Goal: Task Accomplishment & Management: Manage account settings

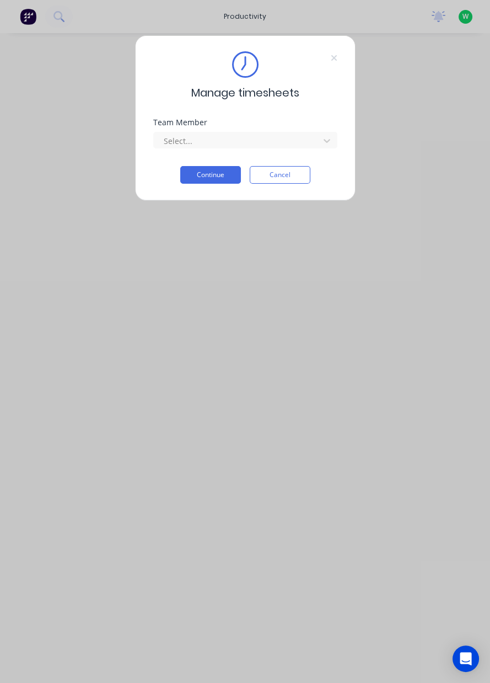
click at [334, 56] on icon at bounding box center [334, 58] width 6 height 6
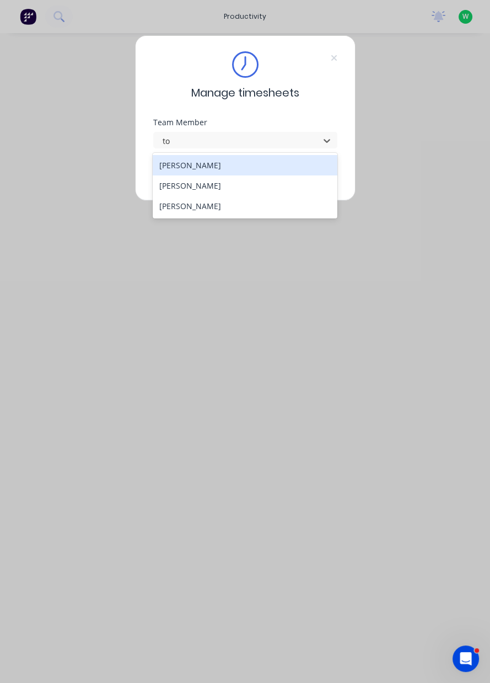
click at [214, 209] on div "Tony Woods" at bounding box center [245, 206] width 185 height 20
type input "to"
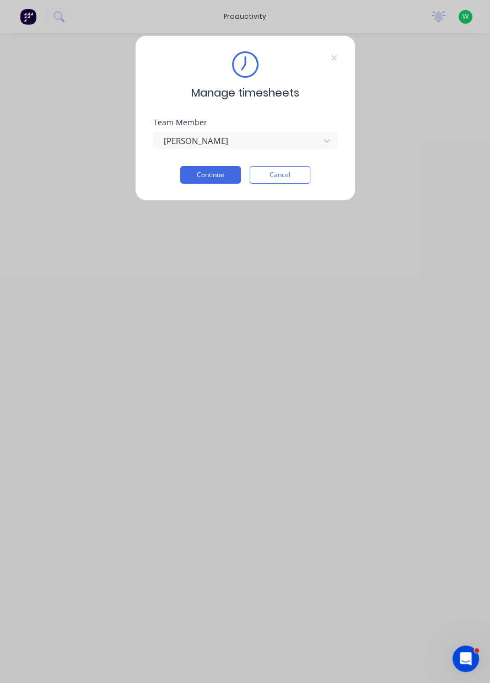
click at [217, 172] on button "Continue" at bounding box center [210, 175] width 61 height 18
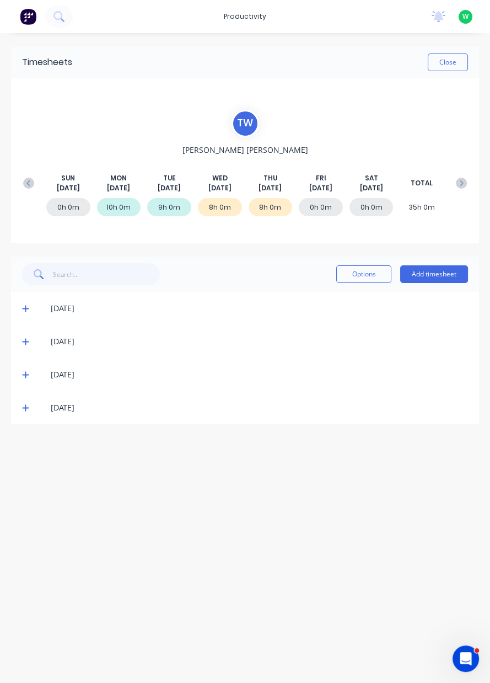
click at [23, 410] on icon at bounding box center [25, 408] width 7 height 8
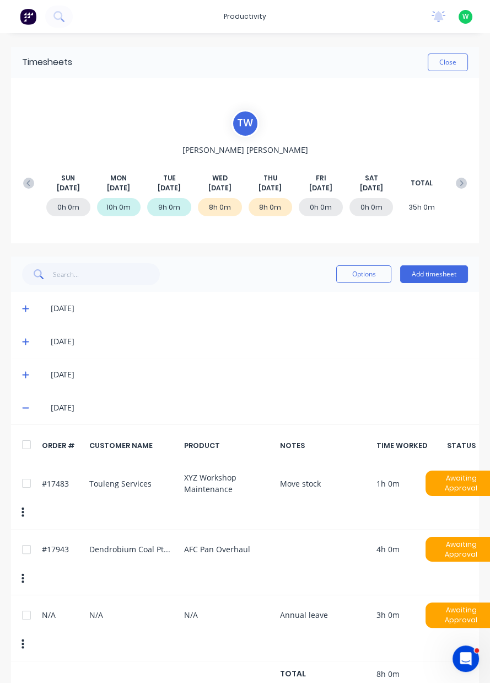
click at [28, 402] on span at bounding box center [27, 407] width 11 height 11
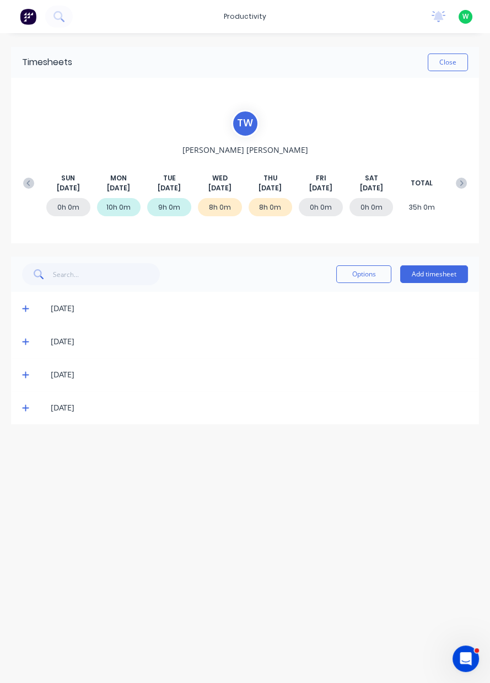
click at [25, 374] on icon at bounding box center [25, 375] width 7 height 7
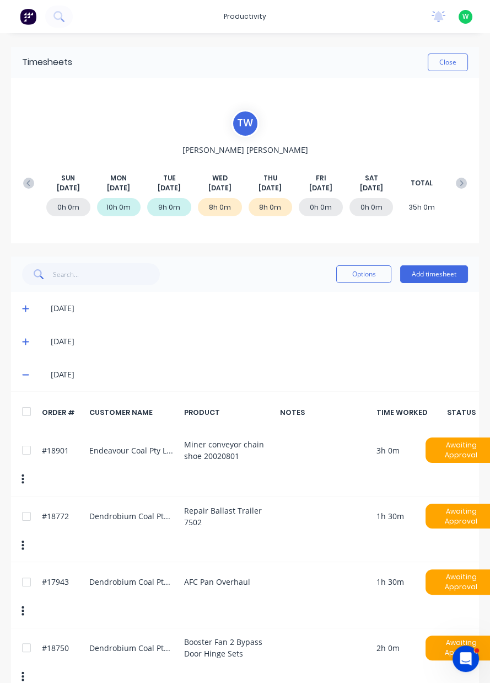
click at [456, 61] on button "Close" at bounding box center [448, 63] width 40 height 18
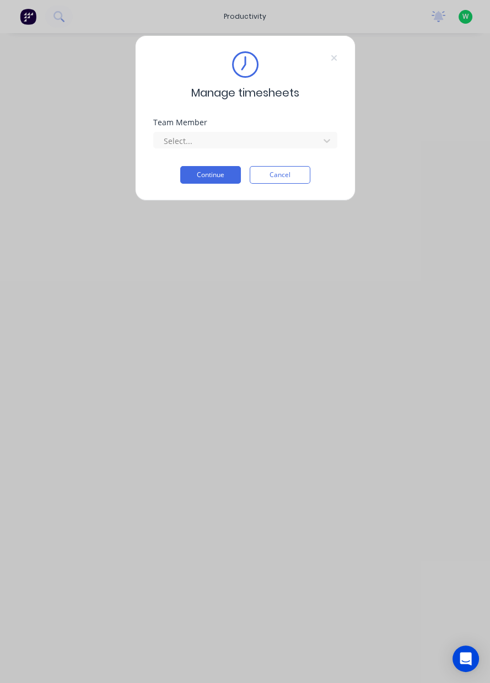
click at [327, 123] on div "Team Member" at bounding box center [245, 123] width 184 height 8
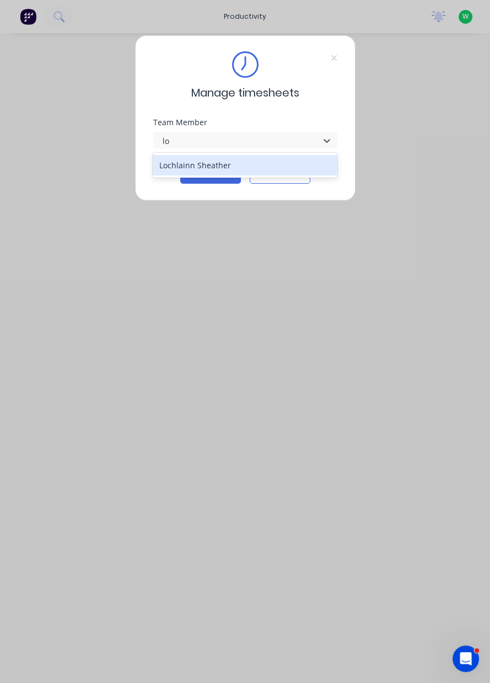
click at [212, 169] on div "Lochlainn Sheather" at bounding box center [245, 165] width 185 height 20
type input "lo"
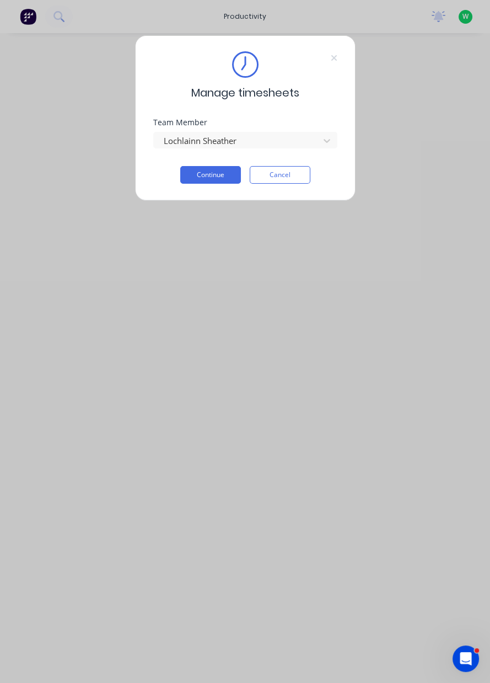
click at [221, 177] on button "Continue" at bounding box center [210, 175] width 61 height 18
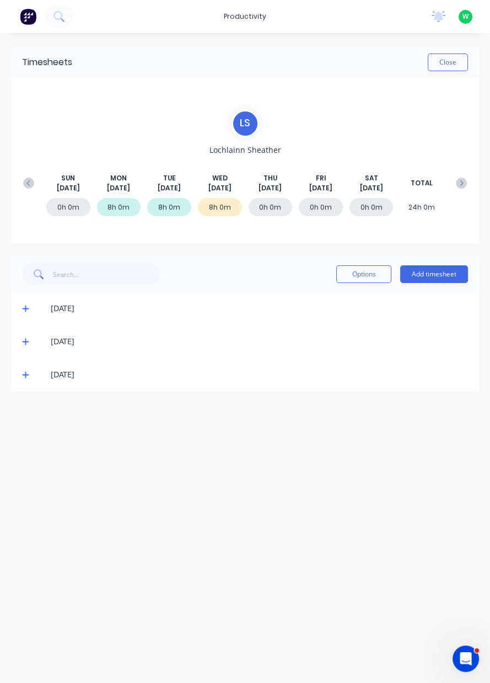
click at [443, 273] on button "Add timesheet" at bounding box center [434, 274] width 68 height 18
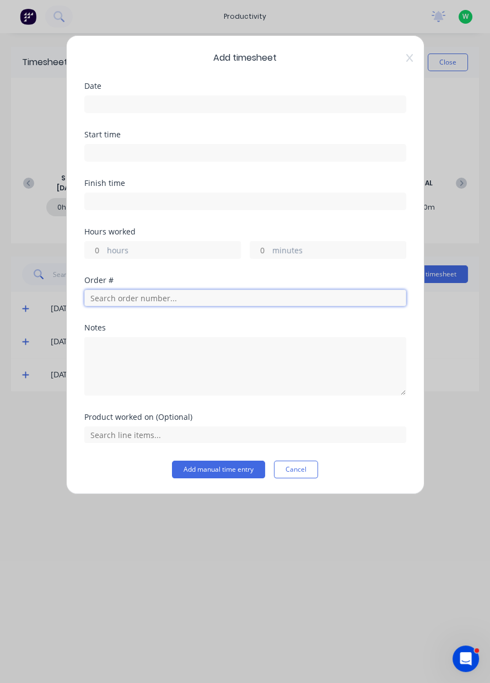
click at [128, 292] on input "text" at bounding box center [245, 298] width 322 height 17
click at [260, 243] on input "minutes" at bounding box center [259, 250] width 19 height 17
type input "45"
click at [148, 293] on input "text" at bounding box center [245, 298] width 322 height 17
type input "18391"
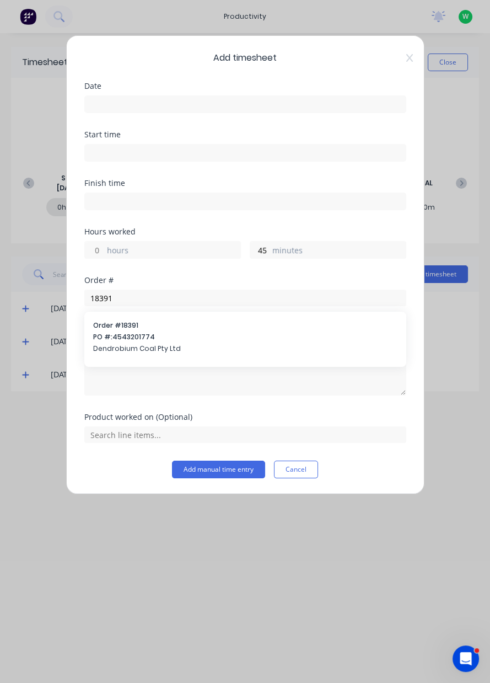
click at [184, 325] on span "Order # 18391" at bounding box center [245, 325] width 304 height 10
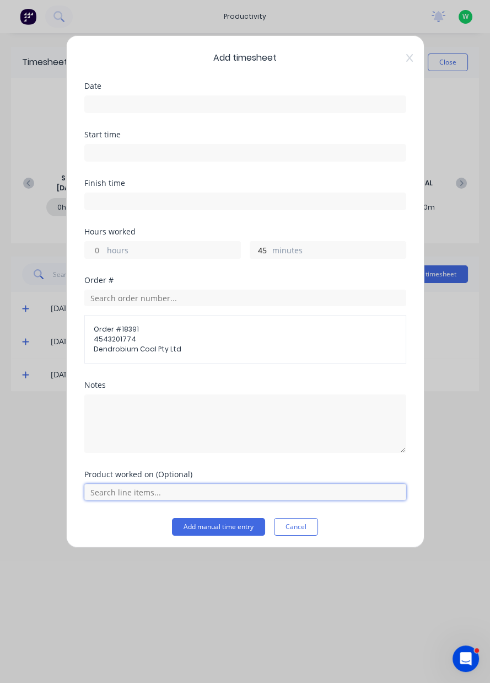
click at [142, 488] on input "text" at bounding box center [245, 492] width 322 height 17
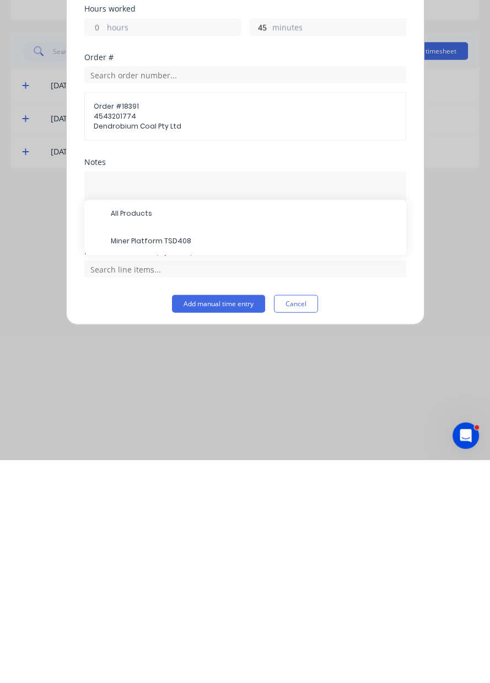
click at [149, 463] on span "Miner Platform TSD408" at bounding box center [254, 464] width 287 height 10
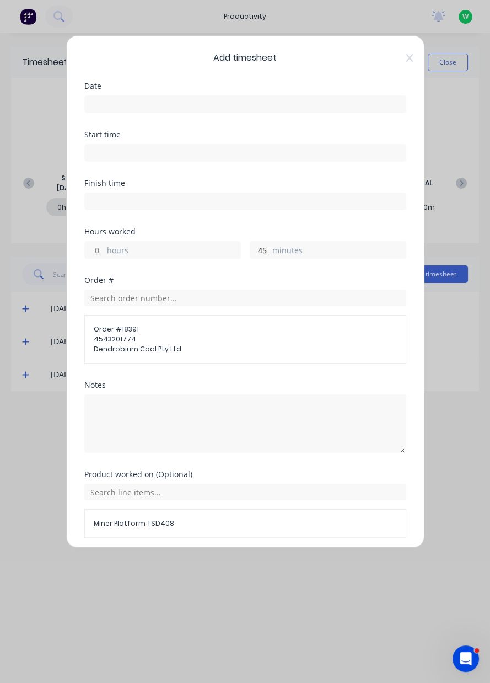
click at [125, 99] on input at bounding box center [245, 104] width 321 height 17
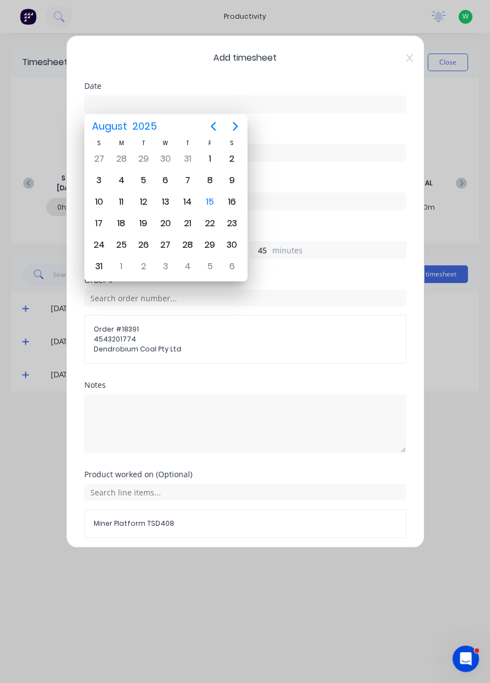
click at [180, 204] on div "14" at bounding box center [188, 201] width 22 height 21
type input "14/08/2025"
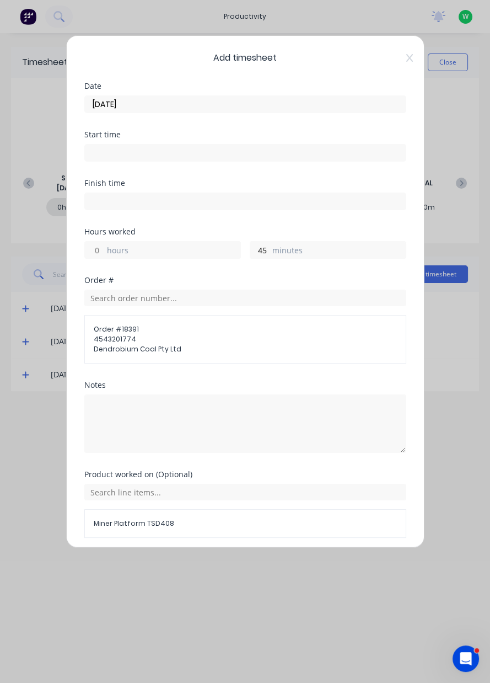
scroll to position [39, 0]
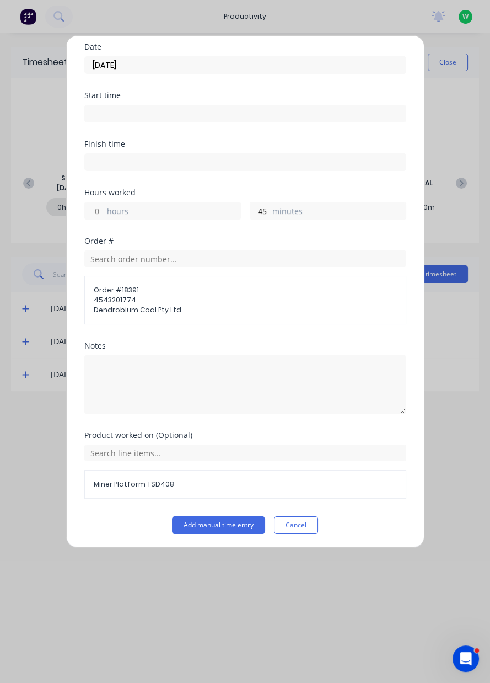
click at [222, 518] on button "Add manual time entry" at bounding box center [218, 525] width 93 height 18
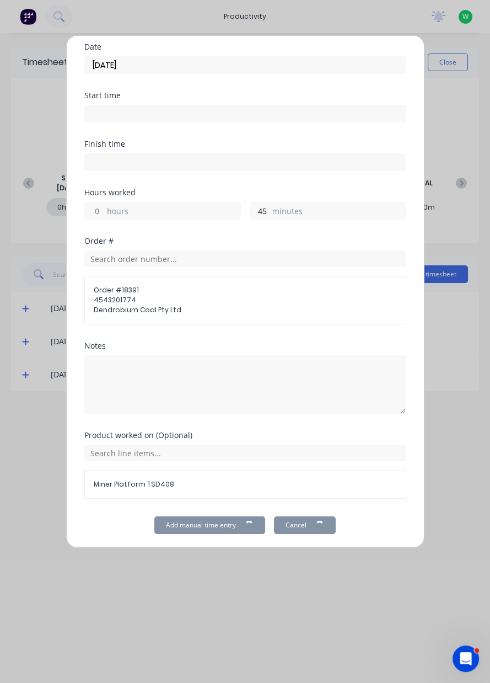
scroll to position [0, 0]
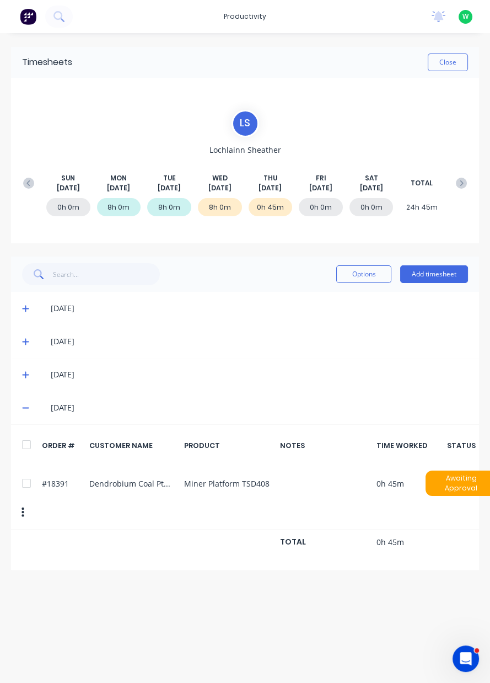
click at [441, 266] on button "Add timesheet" at bounding box center [434, 274] width 68 height 18
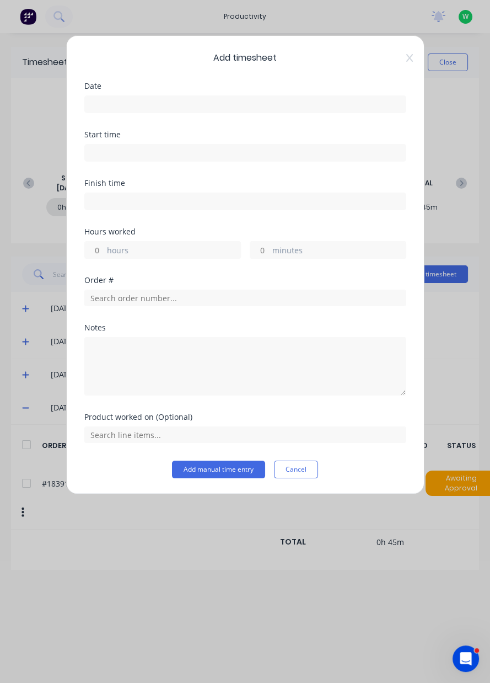
click at [407, 57] on icon at bounding box center [410, 58] width 7 height 9
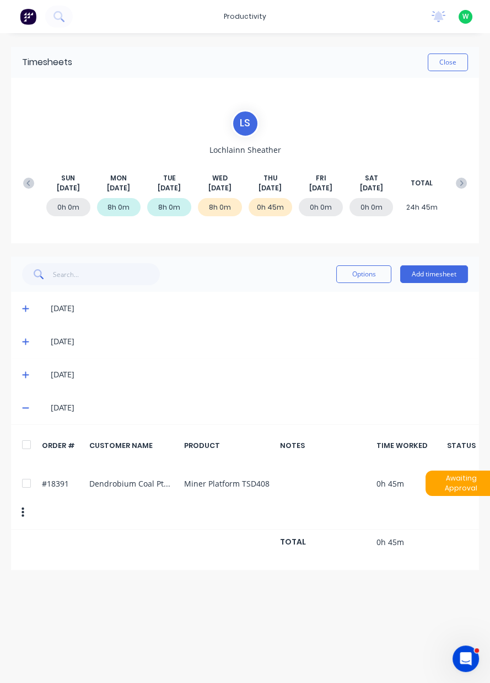
click at [25, 488] on div at bounding box center [26, 483] width 22 height 22
click at [368, 274] on button "Options" at bounding box center [363, 274] width 55 height 18
click at [331, 301] on div "Delete" at bounding box center [339, 303] width 85 height 16
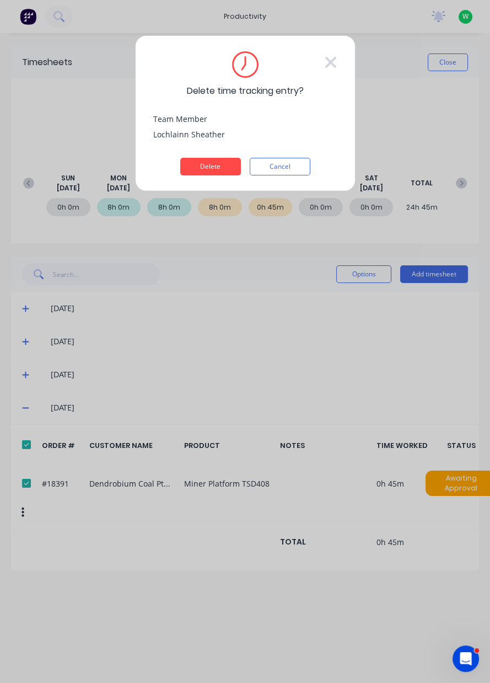
click at [218, 164] on button "Delete" at bounding box center [210, 167] width 61 height 18
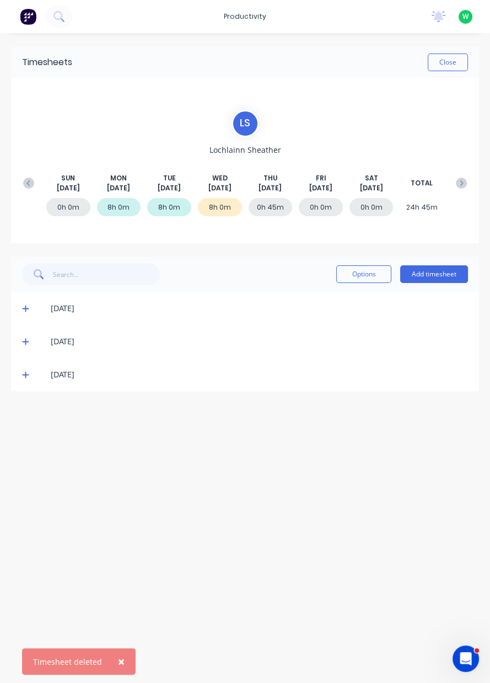
click at [447, 276] on button "Add timesheet" at bounding box center [434, 274] width 68 height 18
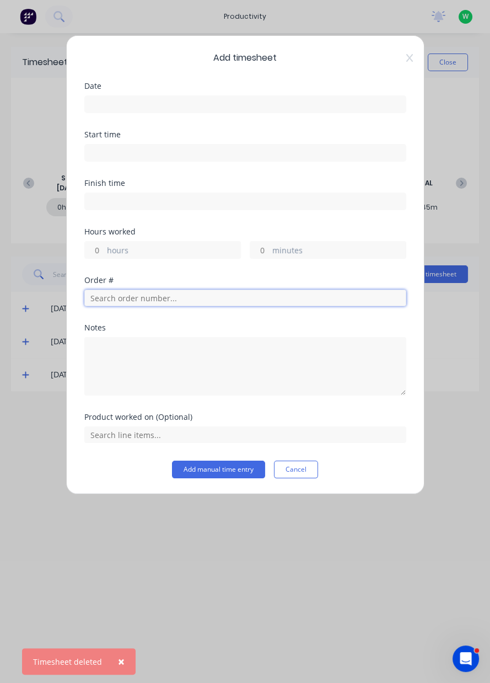
click at [115, 298] on input "text" at bounding box center [245, 298] width 322 height 17
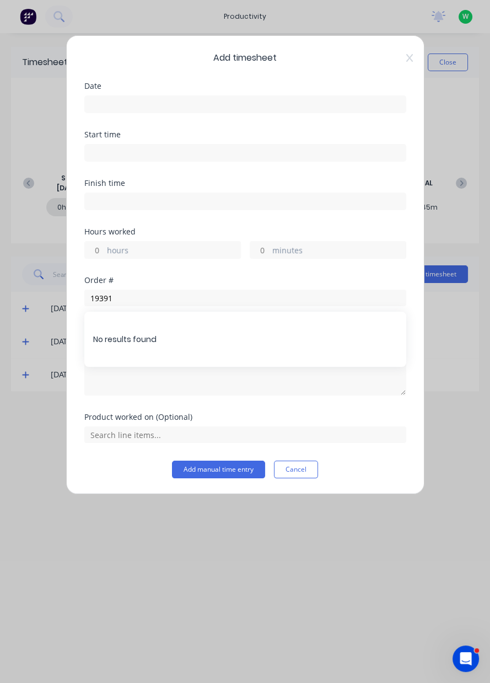
click at [199, 335] on div "No results found" at bounding box center [245, 339] width 322 height 55
click at [195, 296] on input "19391" at bounding box center [245, 298] width 322 height 17
click at [102, 301] on input "19391" at bounding box center [245, 298] width 322 height 17
click at [99, 298] on input "19391" at bounding box center [245, 298] width 322 height 17
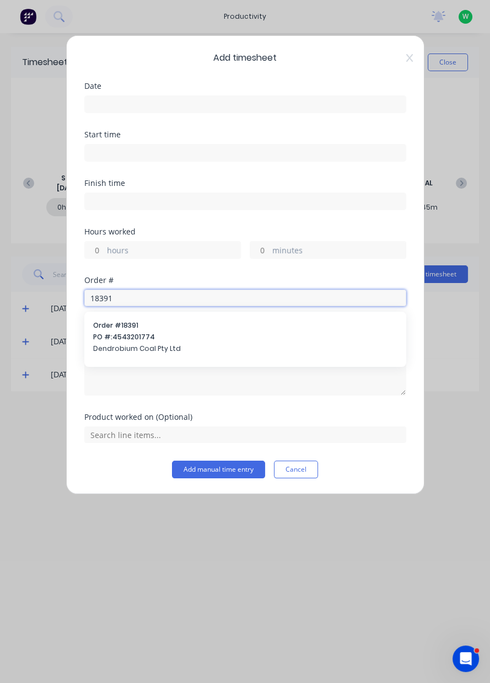
click at [183, 295] on input "18391" at bounding box center [245, 298] width 322 height 17
type input "18391"
click at [180, 344] on span "Dendrobium Coal Pty Ltd" at bounding box center [245, 349] width 304 height 10
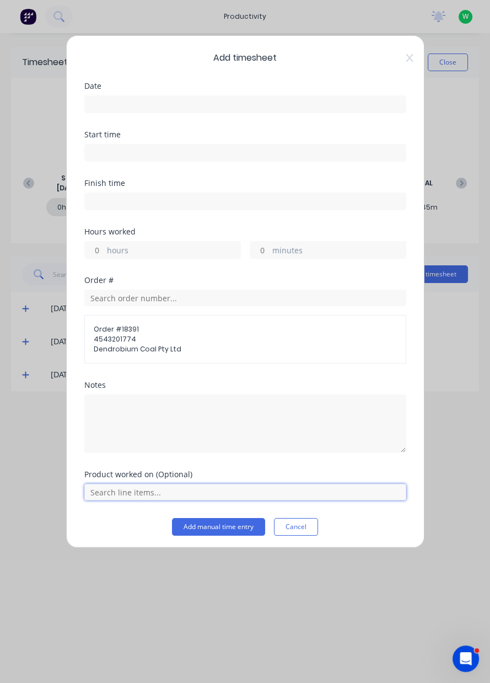
click at [131, 492] on input "text" at bounding box center [245, 492] width 322 height 17
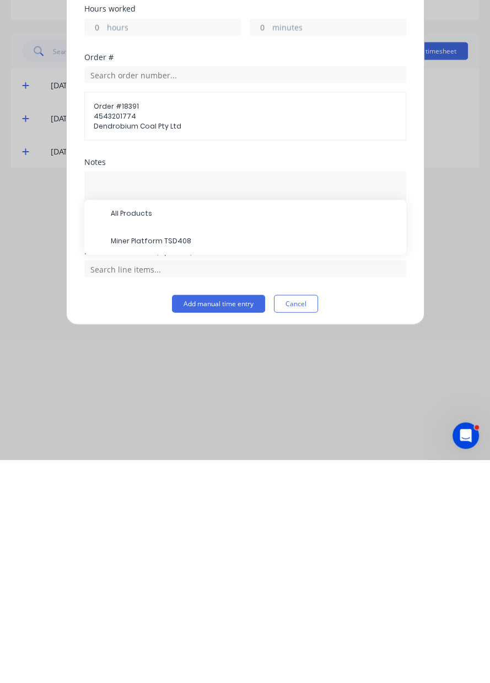
click at [195, 463] on span "Miner Platform TSD408" at bounding box center [254, 464] width 287 height 10
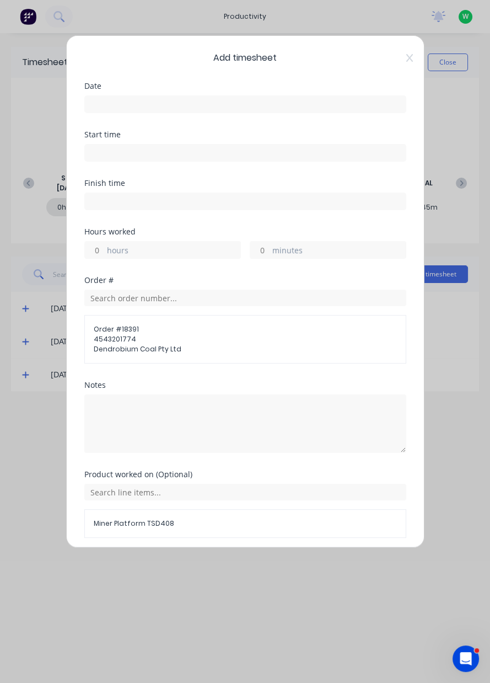
click at [101, 250] on input "hours" at bounding box center [94, 250] width 19 height 17
type input "1"
click at [258, 248] on input "minutes" at bounding box center [259, 250] width 19 height 17
type input "30"
click at [147, 102] on input at bounding box center [245, 104] width 321 height 17
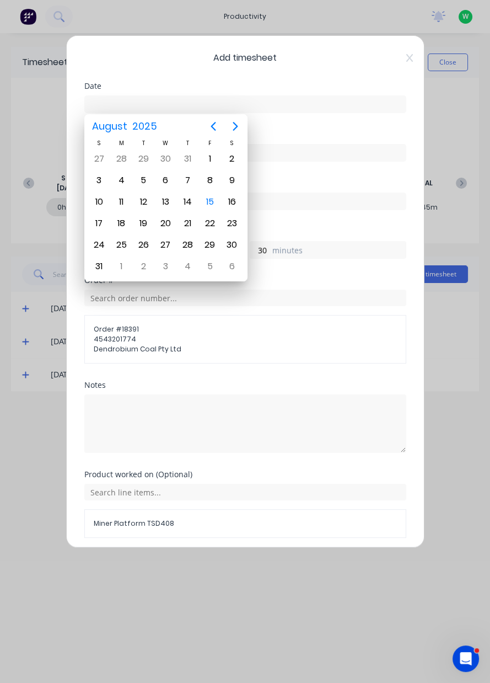
click at [183, 199] on div "14" at bounding box center [188, 202] width 17 height 17
type input "14/08/2025"
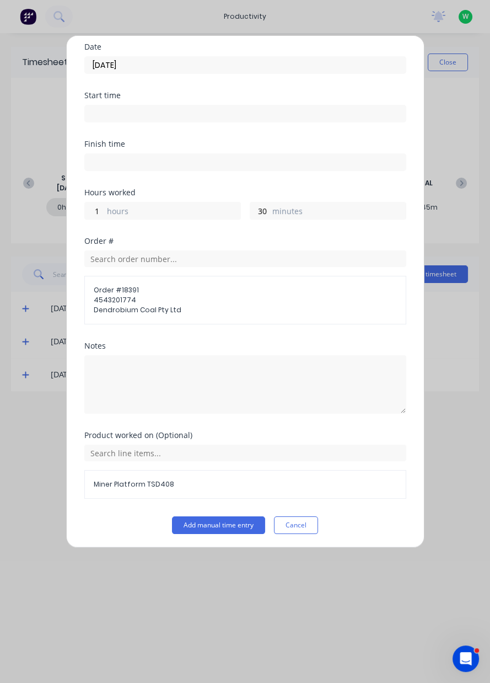
click at [243, 521] on button "Add manual time entry" at bounding box center [218, 525] width 93 height 18
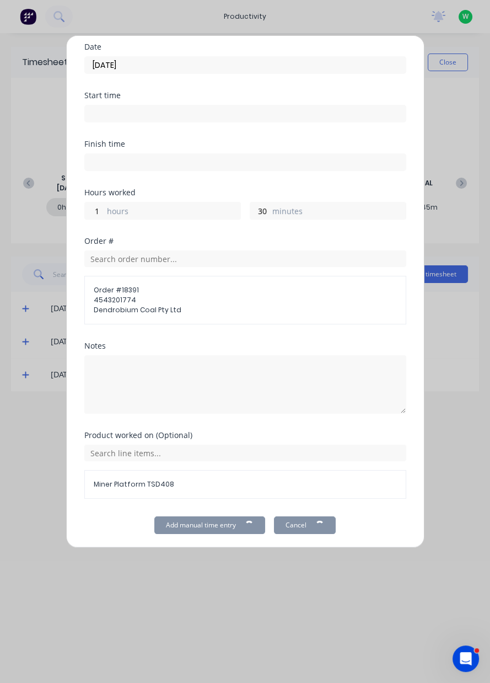
scroll to position [39, 0]
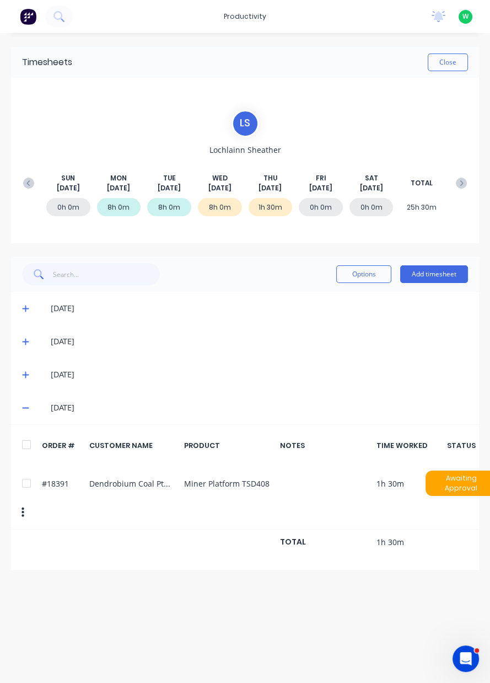
click at [439, 275] on button "Add timesheet" at bounding box center [434, 274] width 68 height 18
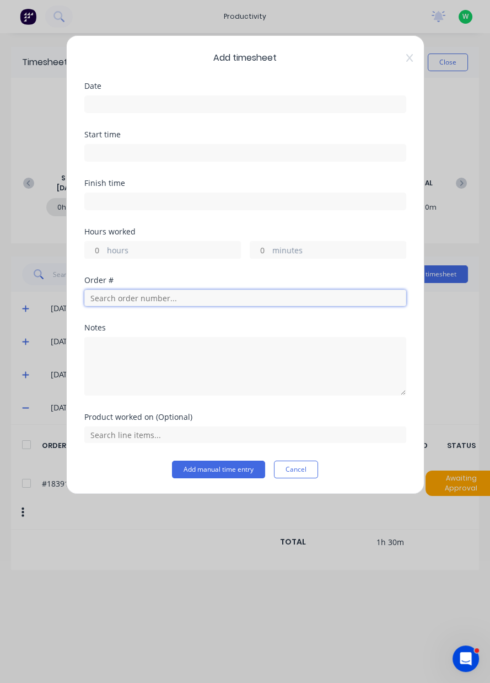
click at [140, 294] on input "text" at bounding box center [245, 298] width 322 height 17
type input "19041"
click at [175, 337] on span "Calderys Australia Pty Ltd" at bounding box center [245, 337] width 304 height 10
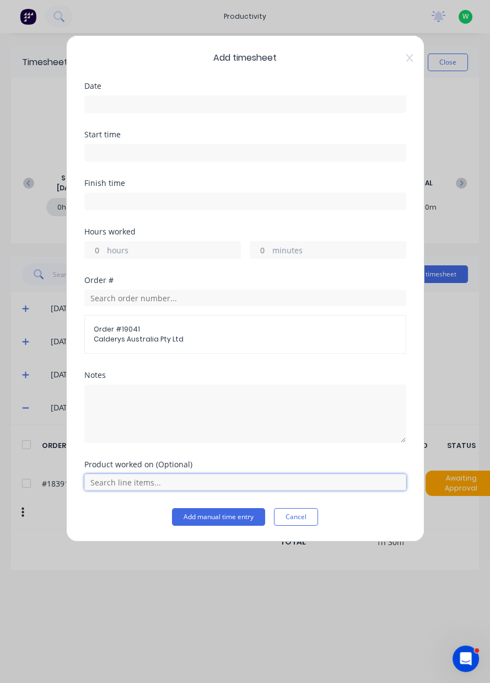
click at [143, 483] on input "text" at bounding box center [245, 482] width 322 height 17
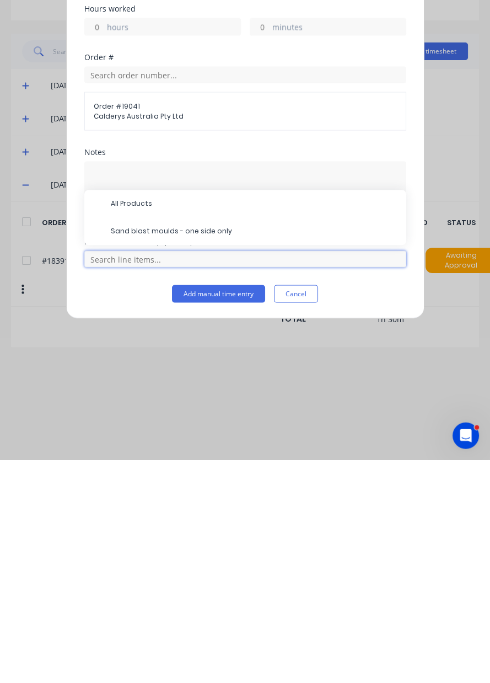
scroll to position [27, 0]
click at [196, 455] on span "Sand blast moulds - one side only" at bounding box center [254, 455] width 287 height 10
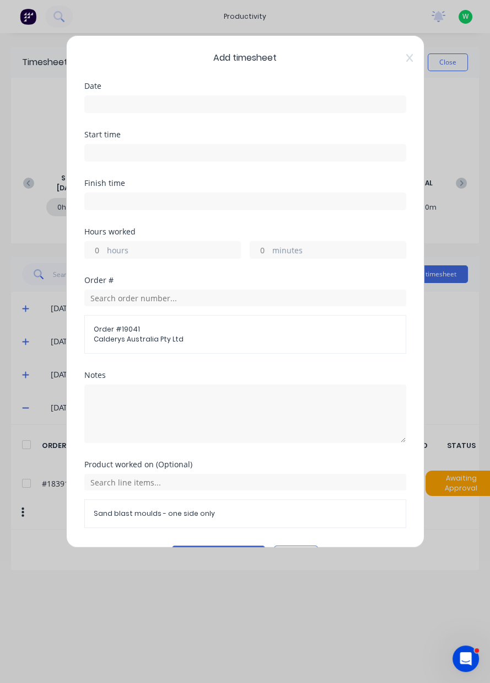
click at [149, 99] on input at bounding box center [245, 104] width 321 height 17
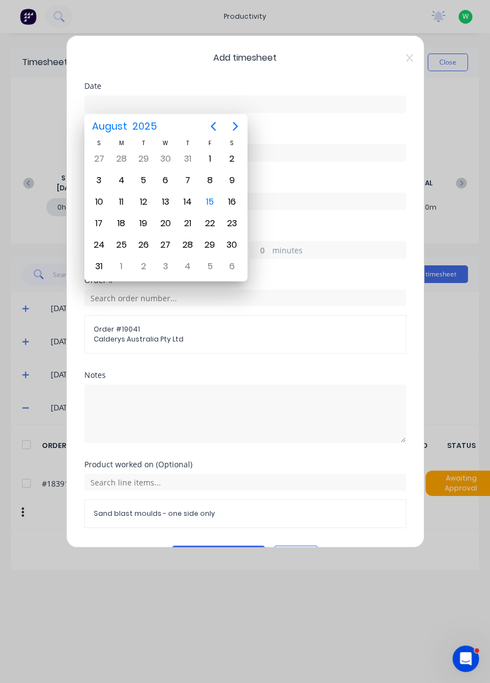
click at [190, 199] on div "14" at bounding box center [188, 202] width 17 height 17
type input "14/08/2025"
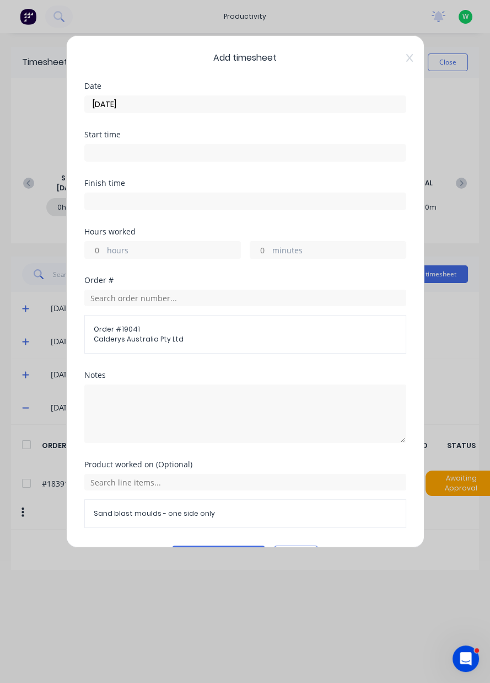
click at [98, 245] on input "hours" at bounding box center [94, 250] width 19 height 17
type input "1"
click at [266, 243] on input "minutes" at bounding box center [259, 250] width 19 height 17
type input "30"
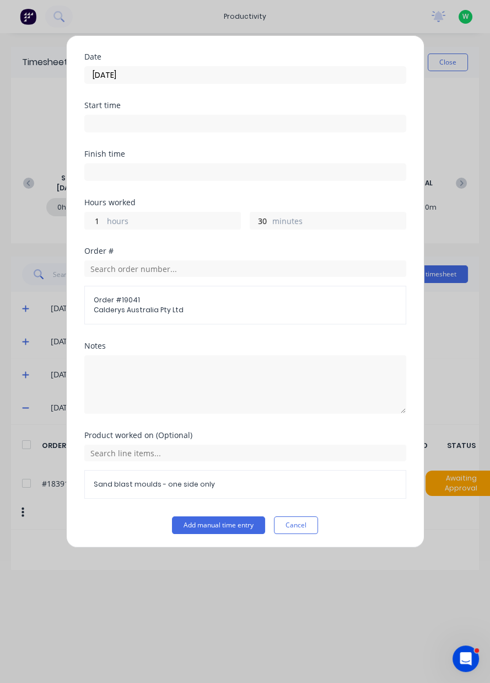
click at [213, 522] on button "Add manual time entry" at bounding box center [218, 525] width 93 height 18
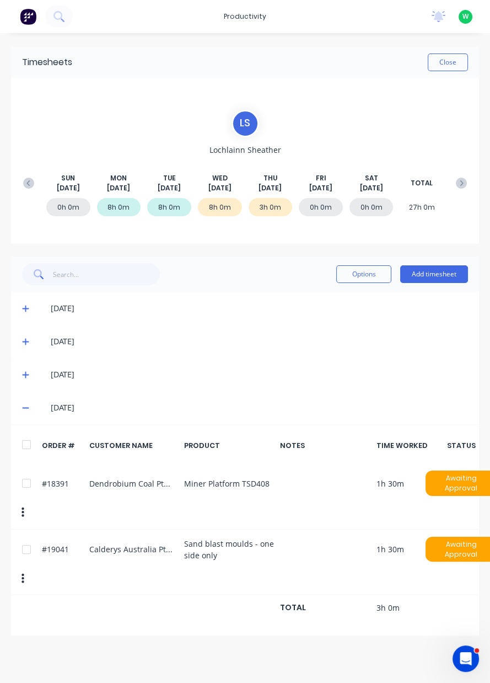
scroll to position [0, 0]
click at [439, 270] on button "Add timesheet" at bounding box center [434, 274] width 68 height 18
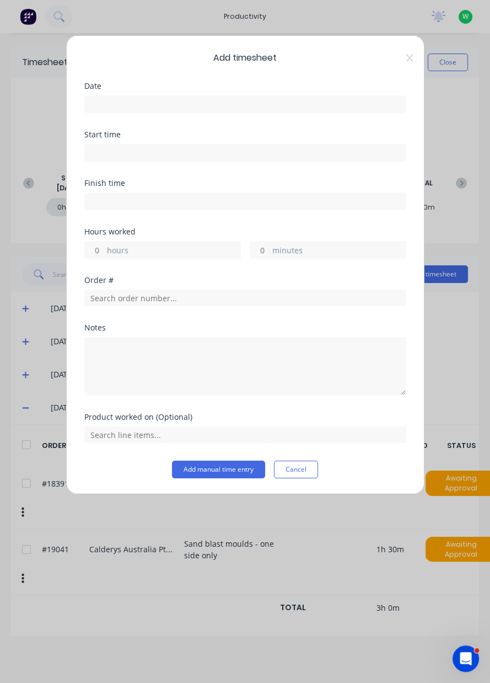
click at [98, 243] on input "hours" at bounding box center [94, 250] width 19 height 17
type input "1"
click at [124, 99] on input at bounding box center [245, 104] width 321 height 17
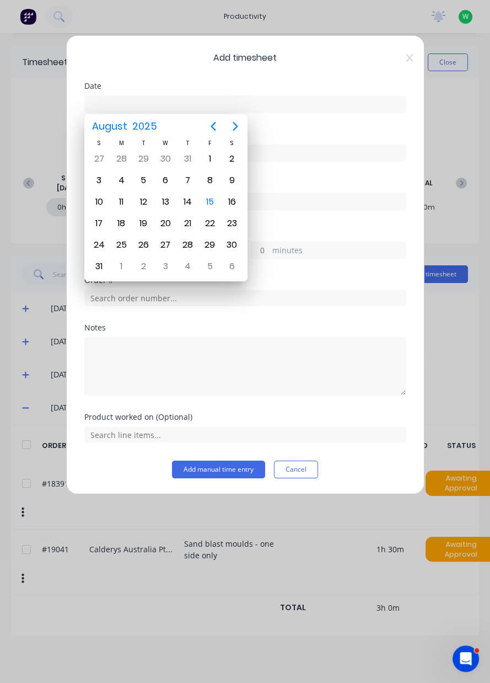
click at [188, 195] on div "14" at bounding box center [188, 202] width 17 height 17
type input "14/08/2025"
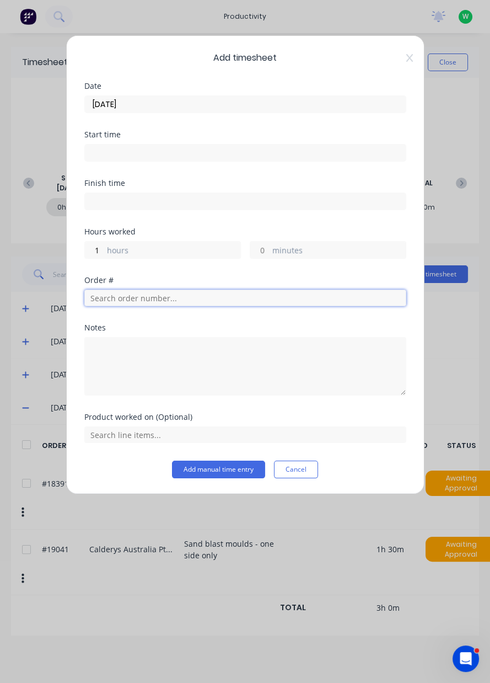
click at [154, 292] on input "text" at bounding box center [245, 298] width 322 height 17
type input "18901"
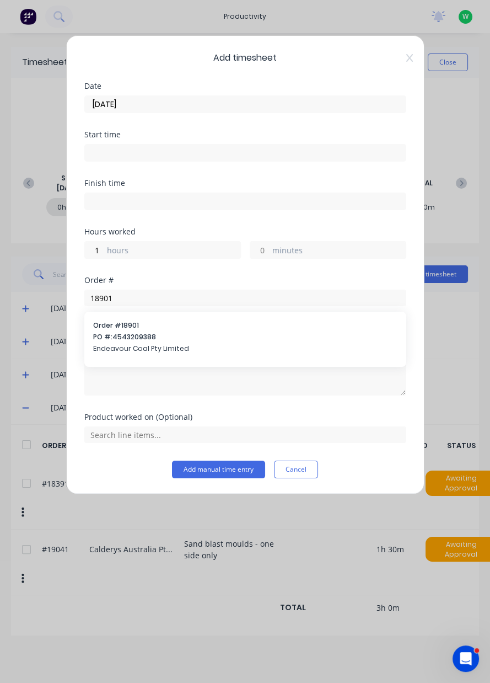
click at [167, 338] on span "PO #: 4543209388" at bounding box center [245, 337] width 304 height 10
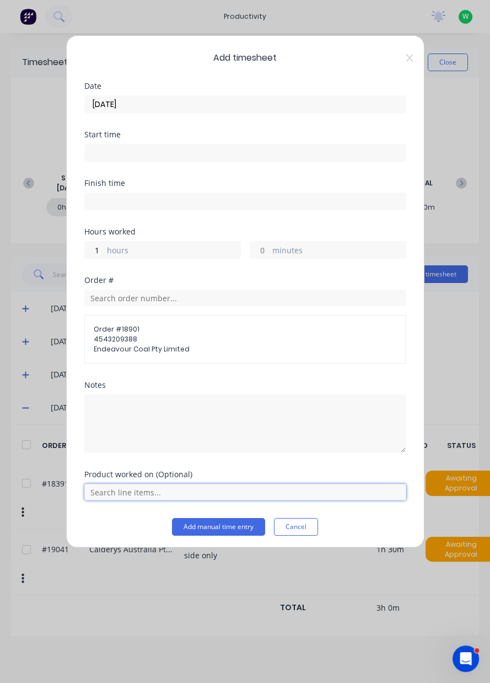
click at [143, 490] on input "text" at bounding box center [245, 492] width 322 height 17
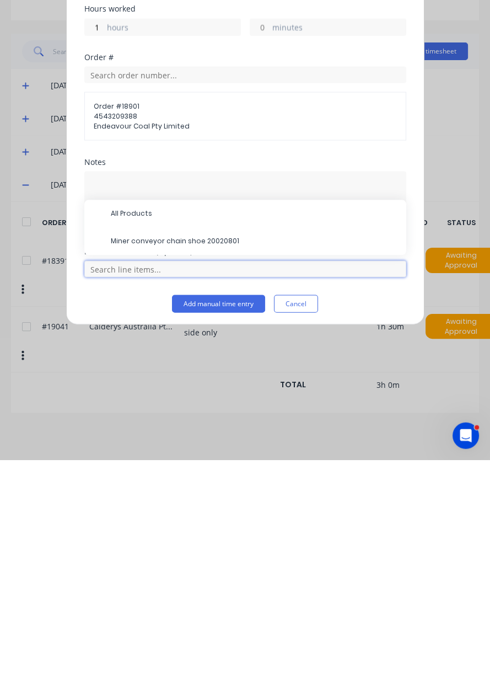
scroll to position [38, 0]
click at [245, 461] on span "Miner conveyor chain shoe 20020801" at bounding box center [254, 464] width 287 height 10
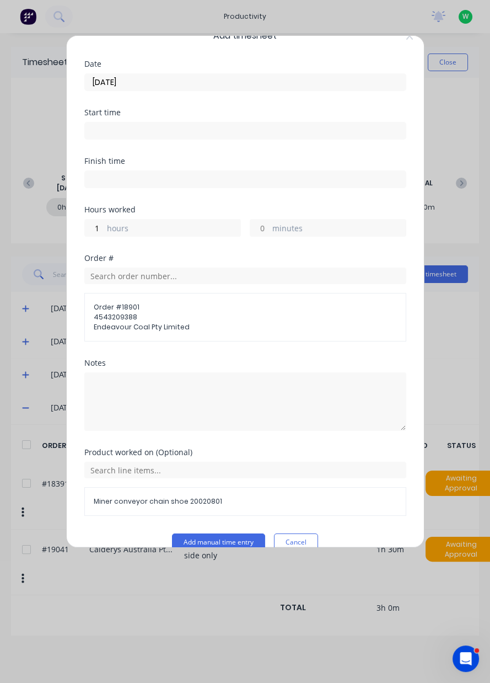
scroll to position [39, 0]
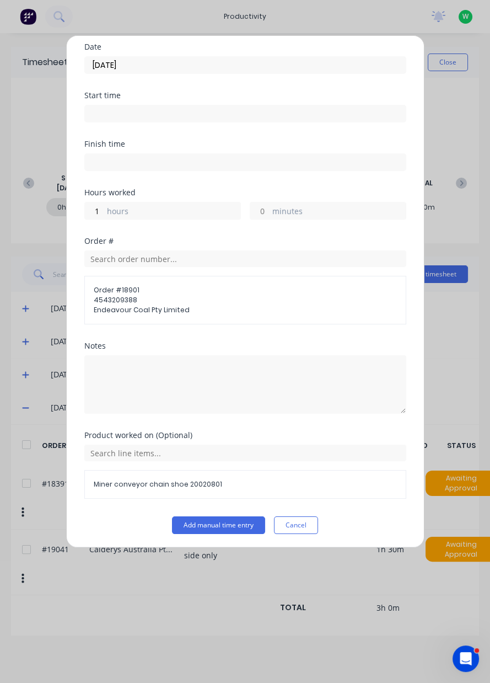
click at [216, 524] on button "Add manual time entry" at bounding box center [218, 525] width 93 height 18
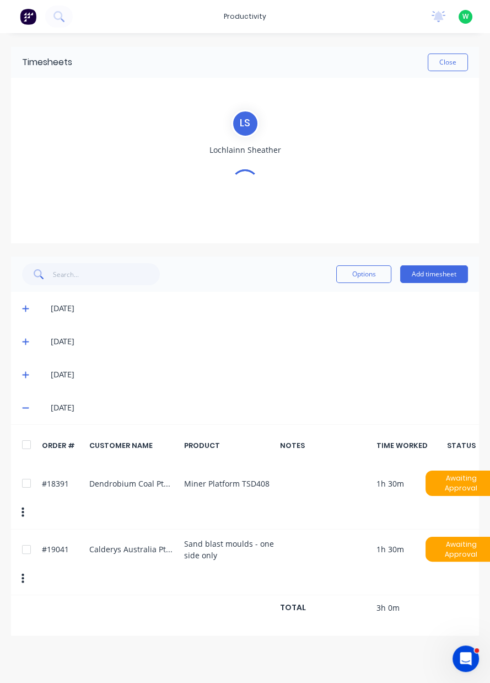
scroll to position [0, 0]
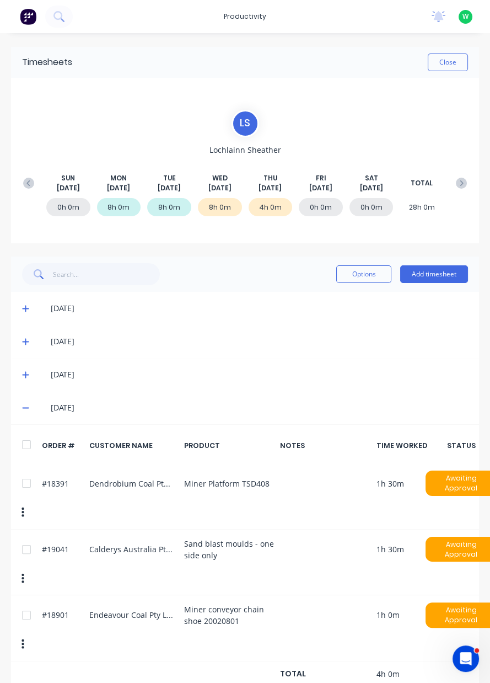
click at [441, 271] on button "Add timesheet" at bounding box center [434, 274] width 68 height 18
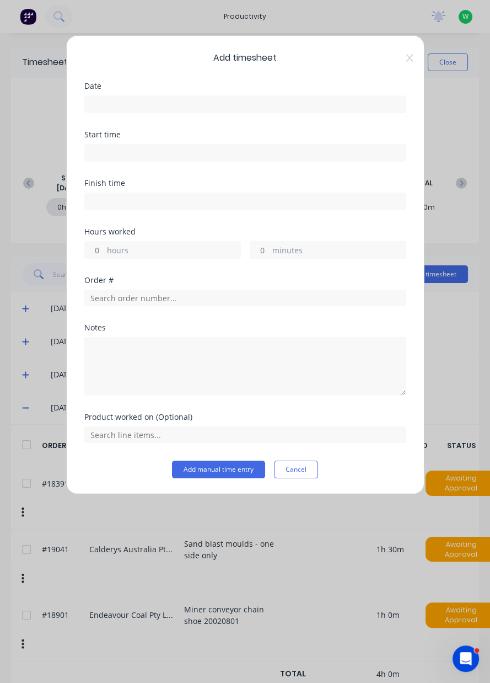
click at [120, 152] on input at bounding box center [245, 153] width 321 height 17
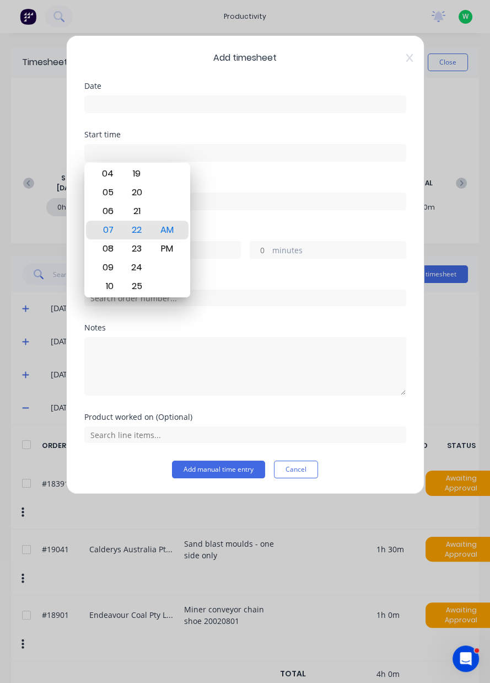
type input "07:22 AM"
click at [317, 393] on textarea at bounding box center [245, 366] width 322 height 58
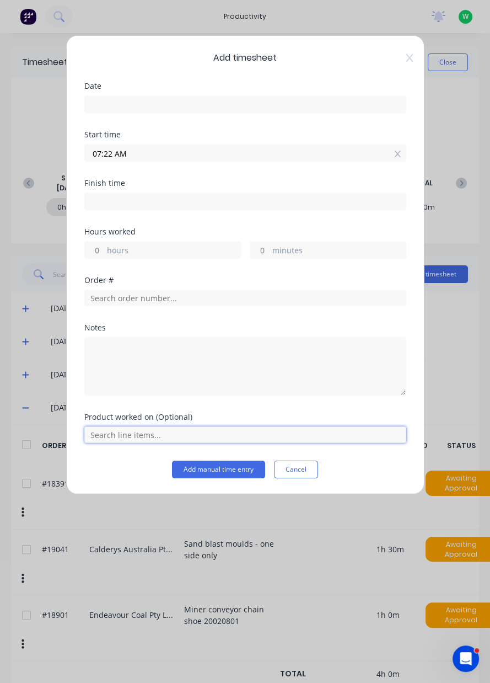
click at [292, 436] on input "text" at bounding box center [245, 434] width 322 height 17
click at [314, 462] on button "Cancel" at bounding box center [296, 470] width 44 height 18
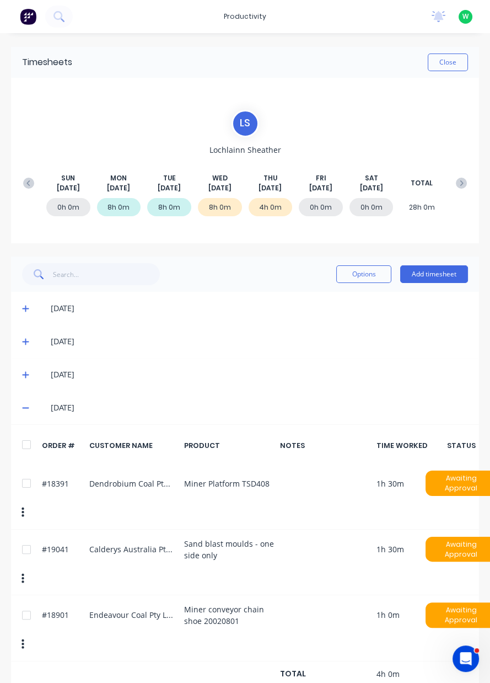
click at [438, 276] on button "Add timesheet" at bounding box center [434, 274] width 68 height 18
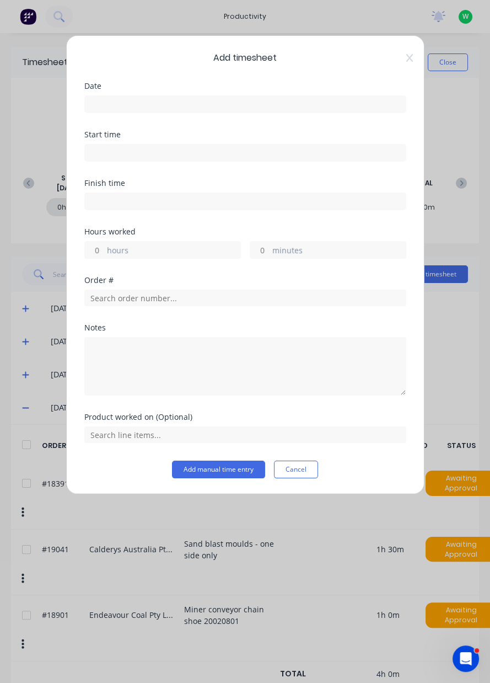
click at [114, 100] on input at bounding box center [245, 104] width 321 height 17
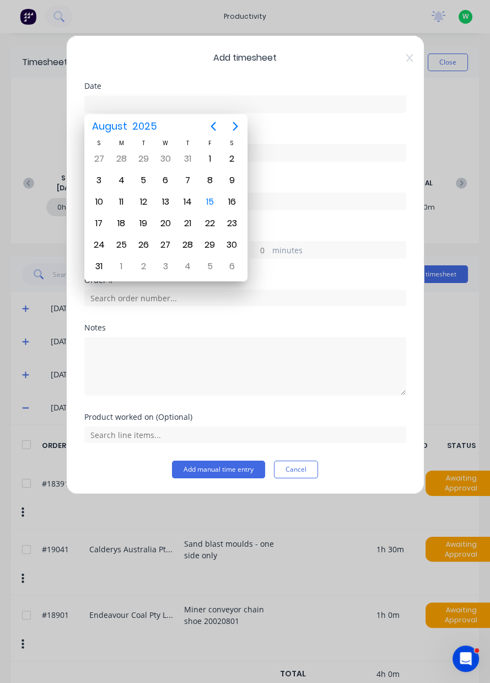
click at [185, 201] on div "14" at bounding box center [188, 202] width 17 height 17
type input "14/08/2025"
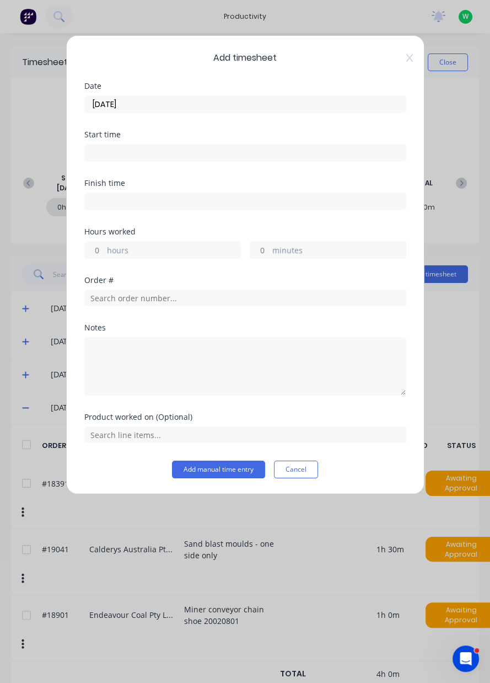
click at [89, 243] on input "hours" at bounding box center [94, 250] width 19 height 17
type input "1"
click at [197, 293] on input "text" at bounding box center [245, 298] width 322 height 17
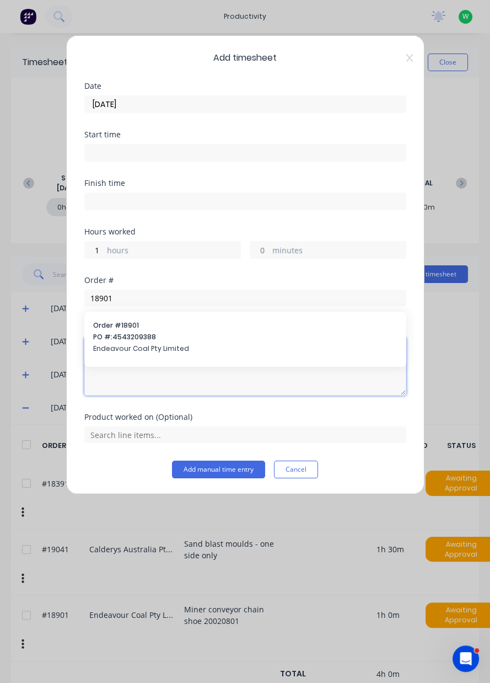
click at [217, 340] on textarea at bounding box center [245, 366] width 322 height 58
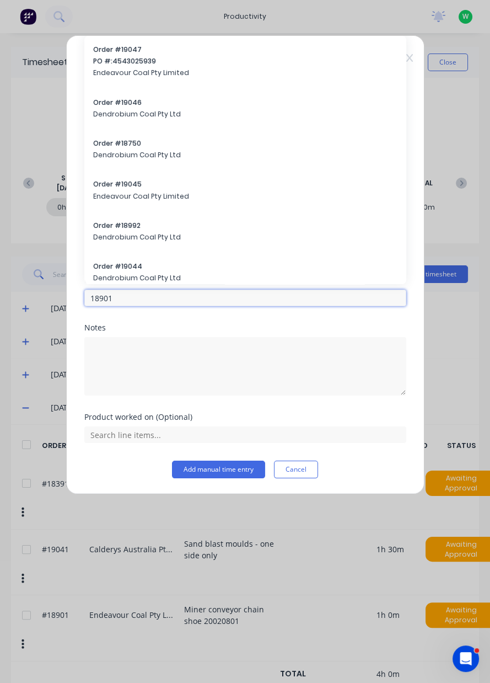
click at [157, 296] on input "18901" at bounding box center [245, 298] width 322 height 17
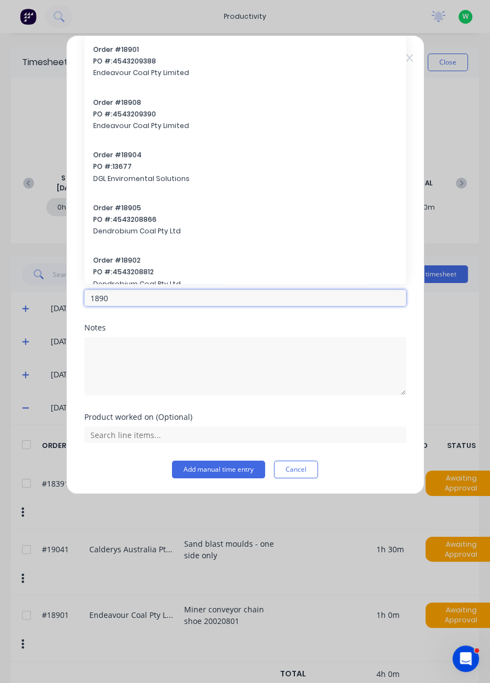
type input "18901"
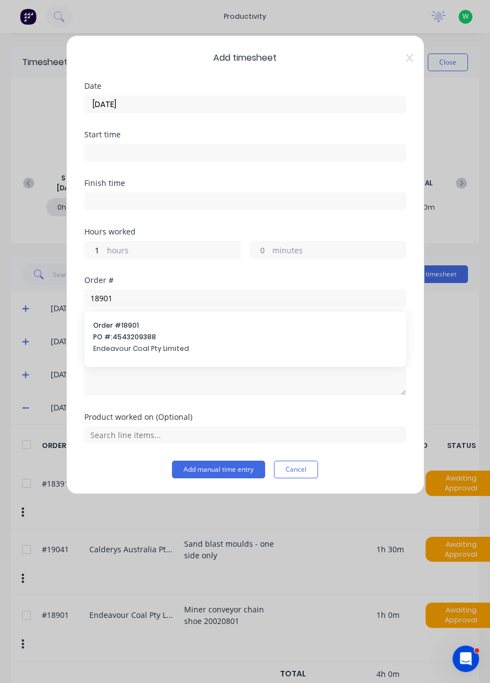
click at [174, 336] on span "PO #: 4543209388" at bounding box center [245, 337] width 304 height 10
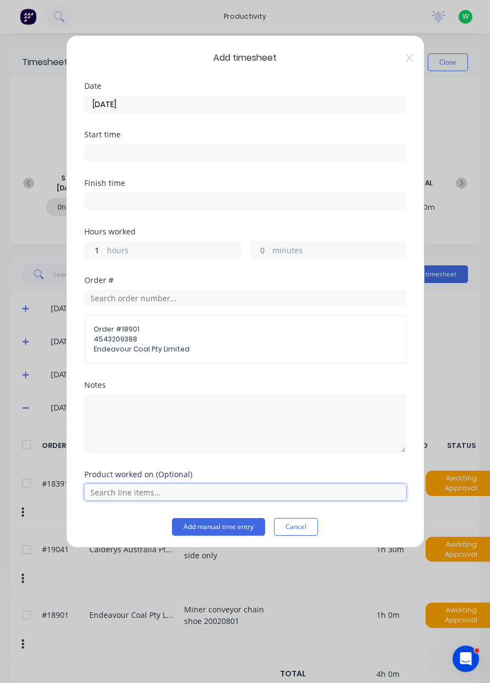
click at [135, 494] on input "text" at bounding box center [245, 492] width 322 height 17
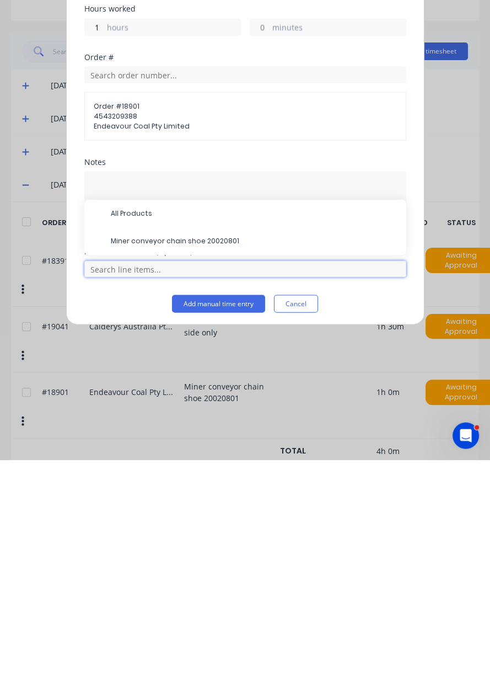
scroll to position [38, 0]
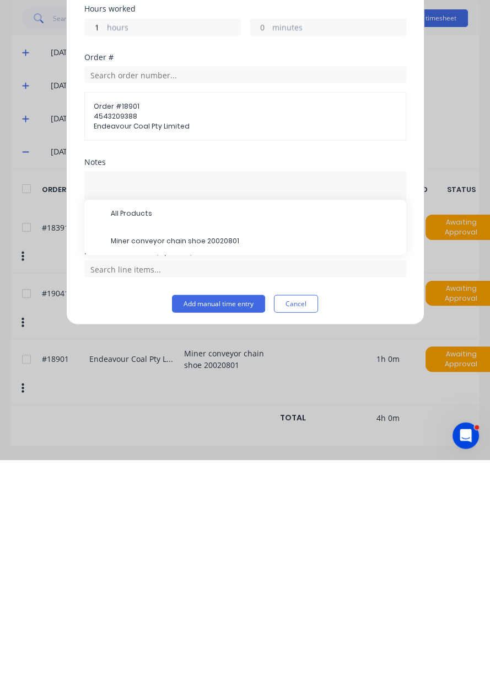
click at [199, 459] on span "Miner conveyor chain shoe 20020801" at bounding box center [254, 464] width 287 height 10
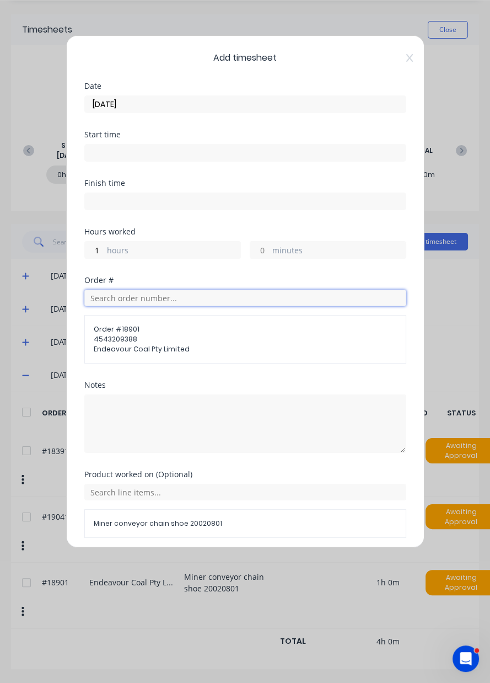
click at [204, 293] on input "text" at bounding box center [245, 298] width 322 height 17
type input "17943"
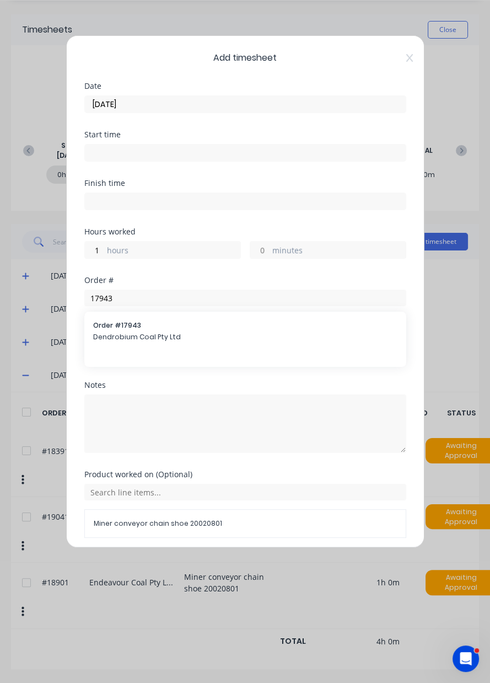
click at [196, 335] on span "Dendrobium Coal Pty Ltd" at bounding box center [245, 337] width 304 height 10
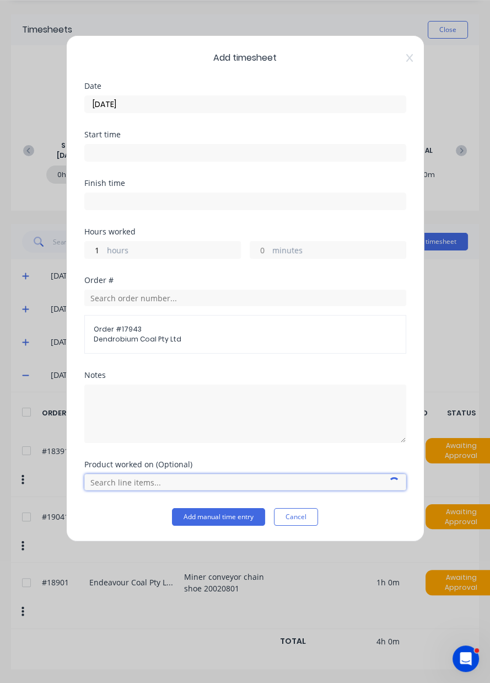
click at [162, 479] on input "text" at bounding box center [245, 482] width 322 height 17
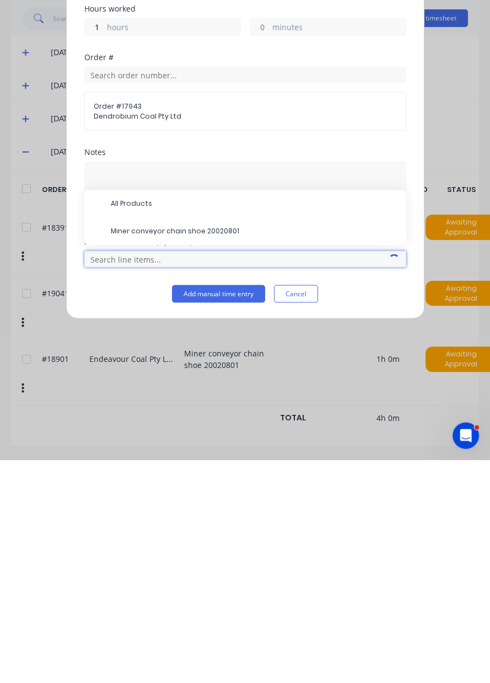
scroll to position [57, 0]
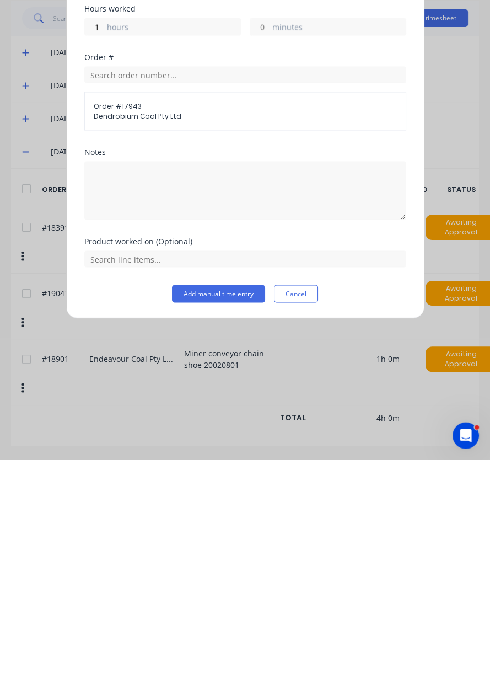
click at [202, 331] on span "Order # 17943" at bounding box center [245, 329] width 303 height 10
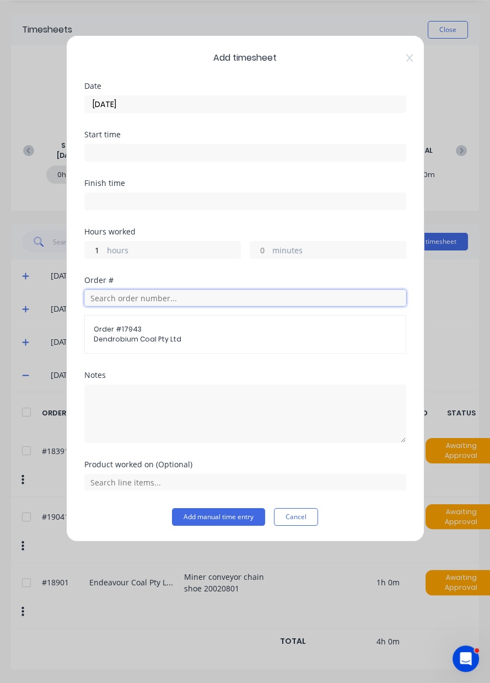
click at [190, 295] on input "text" at bounding box center [245, 298] width 322 height 17
click at [409, 55] on icon at bounding box center [410, 58] width 7 height 9
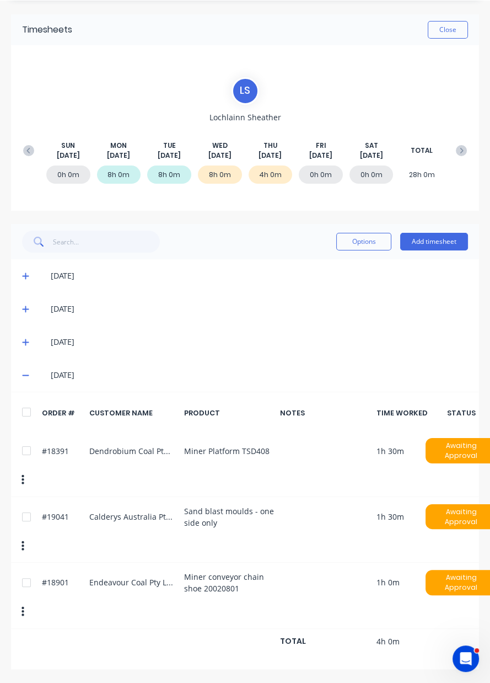
click at [437, 233] on button "Add timesheet" at bounding box center [434, 242] width 68 height 18
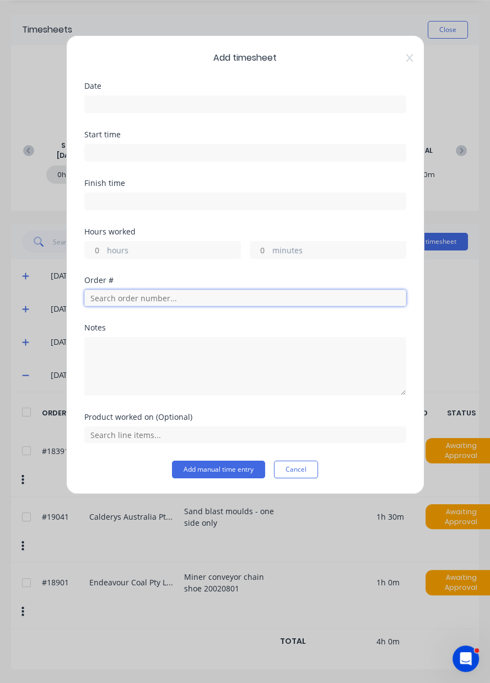
click at [113, 293] on input "text" at bounding box center [245, 298] width 322 height 17
type input "17943"
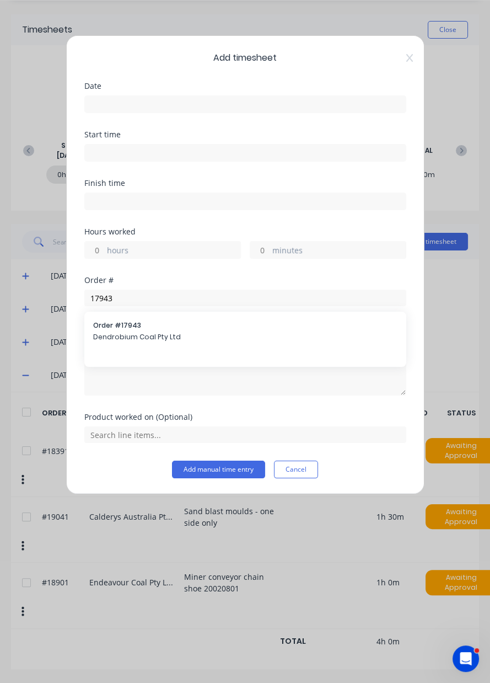
click at [188, 324] on span "Order # 17943" at bounding box center [245, 325] width 304 height 10
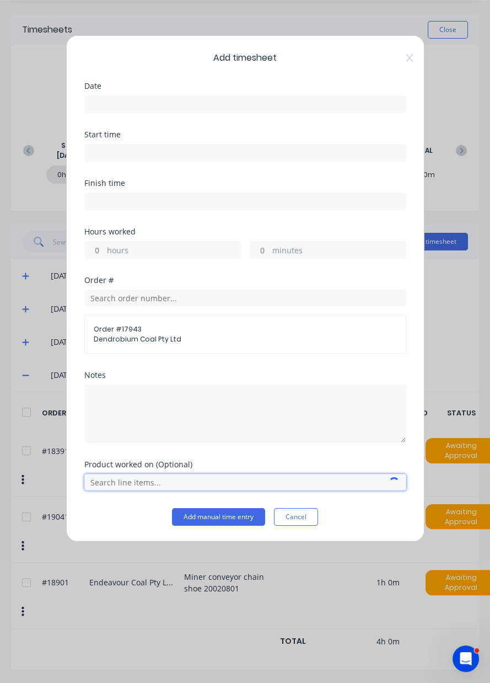
click at [142, 474] on input "text" at bounding box center [245, 482] width 322 height 17
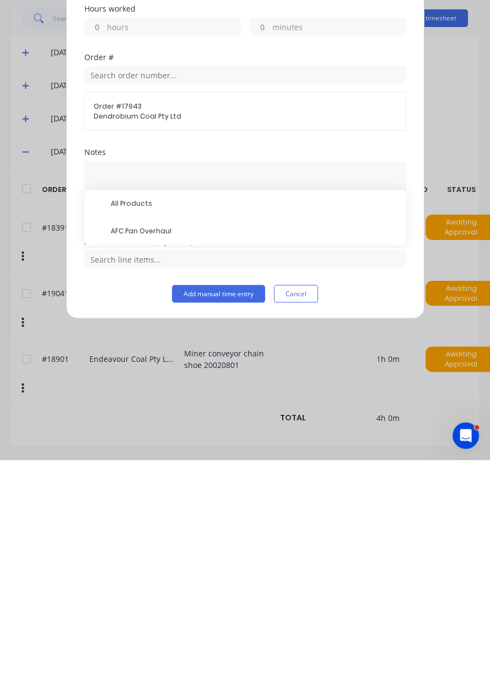
click at [172, 457] on span "AFC Pan Overhaul" at bounding box center [254, 455] width 287 height 10
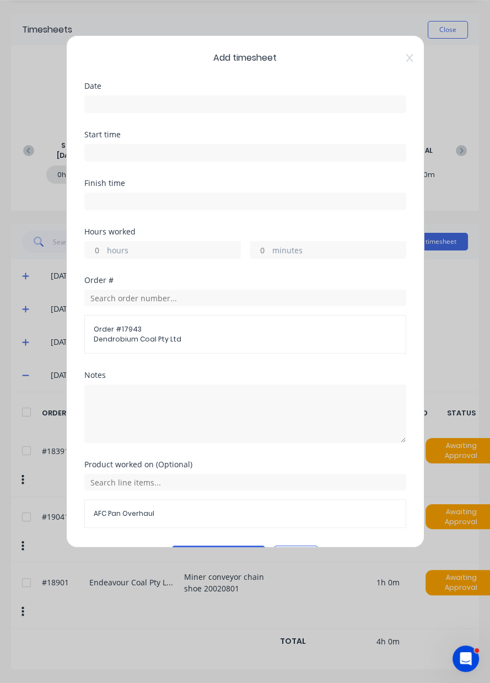
click at [122, 99] on input at bounding box center [245, 104] width 321 height 17
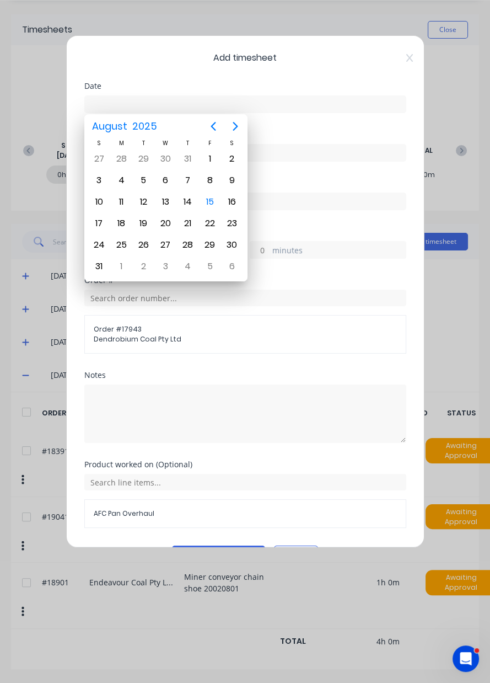
click at [189, 201] on div "14" at bounding box center [188, 202] width 17 height 17
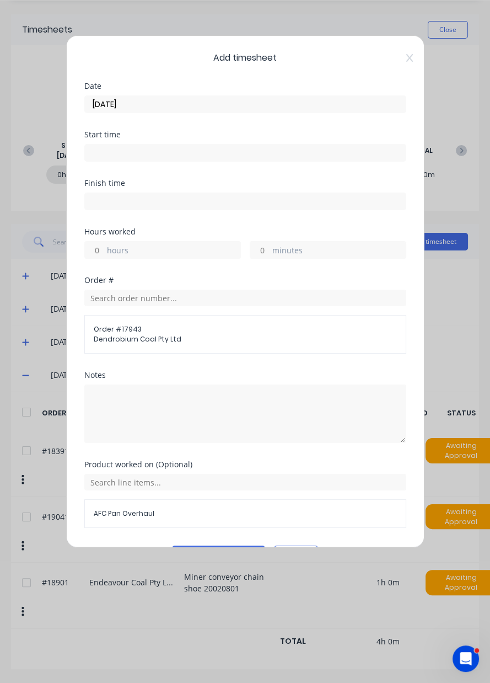
type input "14/08/2025"
click at [98, 244] on input "hours" at bounding box center [94, 250] width 19 height 17
type input "4"
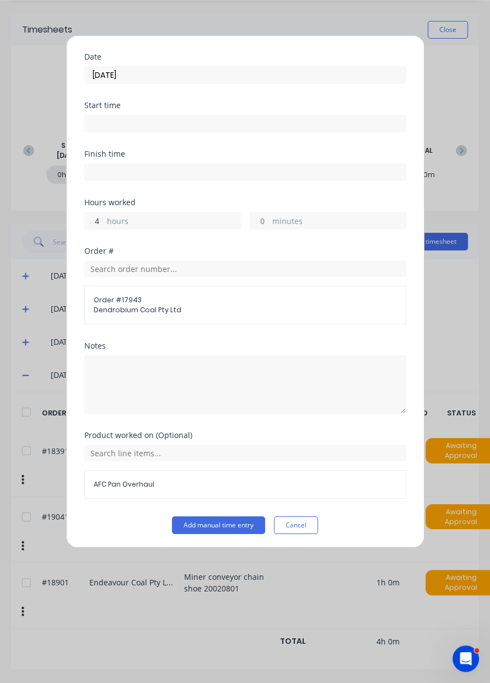
scroll to position [28, 0]
click at [210, 531] on button "Add manual time entry" at bounding box center [218, 527] width 93 height 18
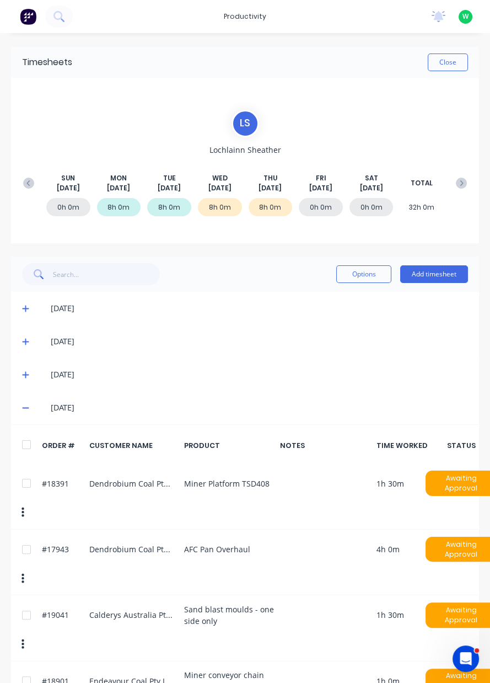
scroll to position [12, 0]
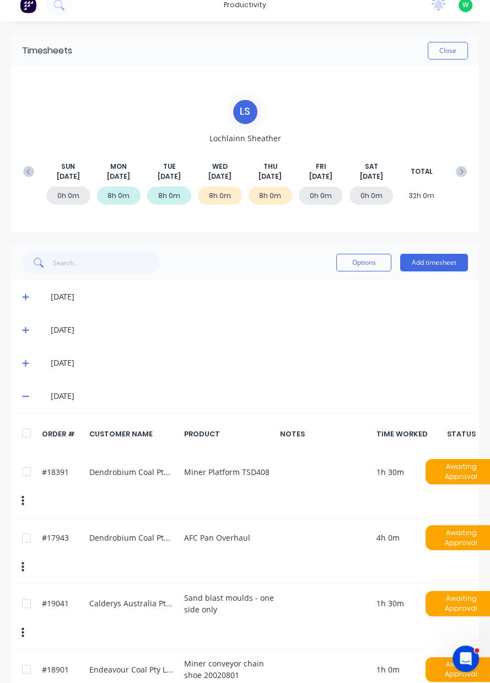
click at [453, 50] on button "Close" at bounding box center [448, 51] width 40 height 18
